Goal: Task Accomplishment & Management: Manage account settings

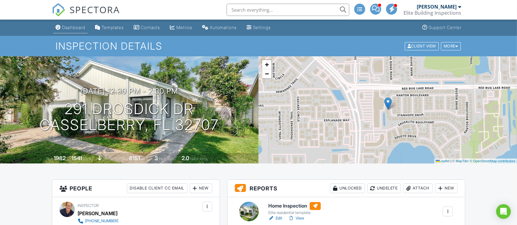
click at [75, 25] on div "Dashboard" at bounding box center [73, 27] width 23 height 5
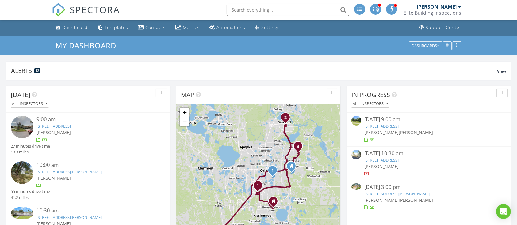
scroll to position [116, 164]
click at [265, 26] on div "Settings" at bounding box center [270, 28] width 18 height 6
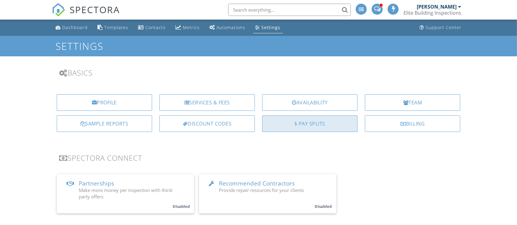
click at [331, 124] on div "$ Pay Splits" at bounding box center [309, 124] width 95 height 17
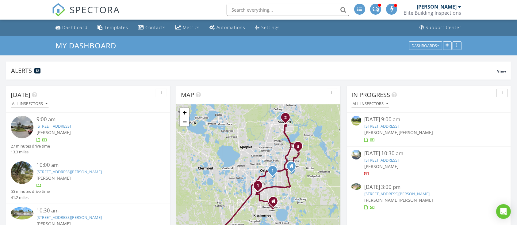
scroll to position [116, 164]
click at [78, 25] on div "Dashboard" at bounding box center [74, 28] width 25 height 6
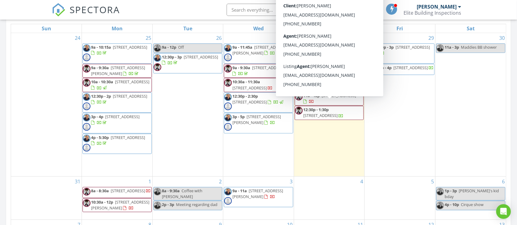
scroll to position [123, 0]
